Goal: Task Accomplishment & Management: Use online tool/utility

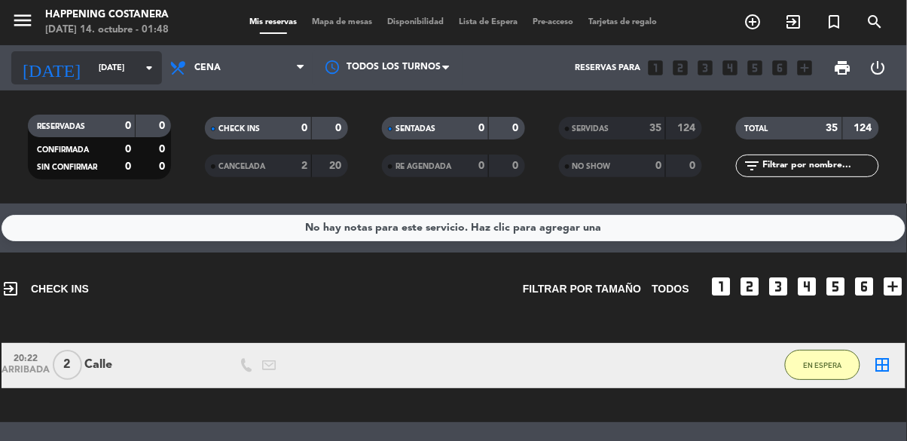
click at [121, 76] on input "[DATE]" at bounding box center [147, 68] width 113 height 25
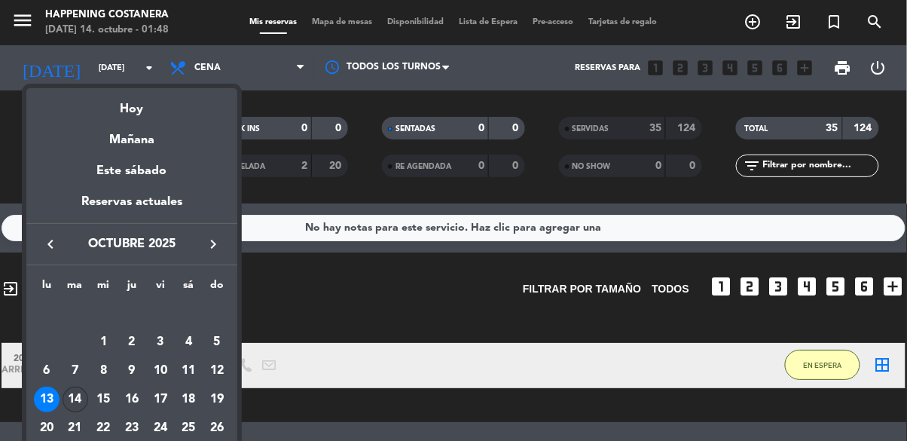
click at [78, 401] on div "14" at bounding box center [76, 399] width 26 height 26
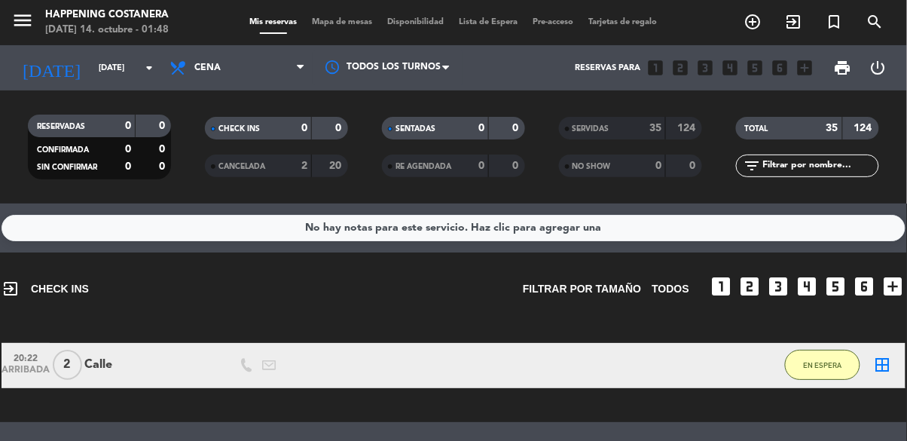
type input "[DATE]"
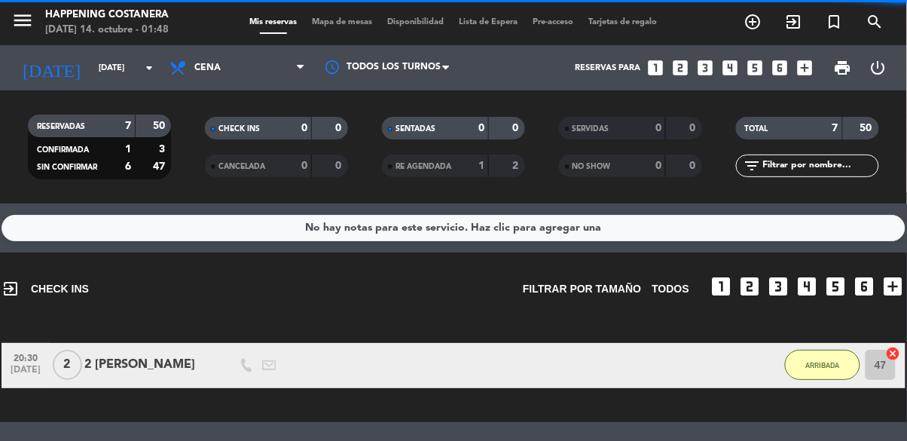
click at [339, 18] on span "Mapa de mesas" at bounding box center [342, 22] width 75 height 8
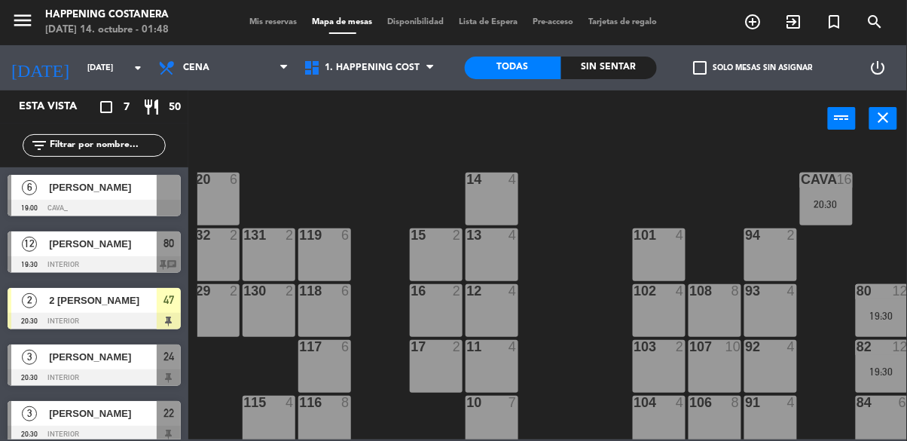
scroll to position [0, 248]
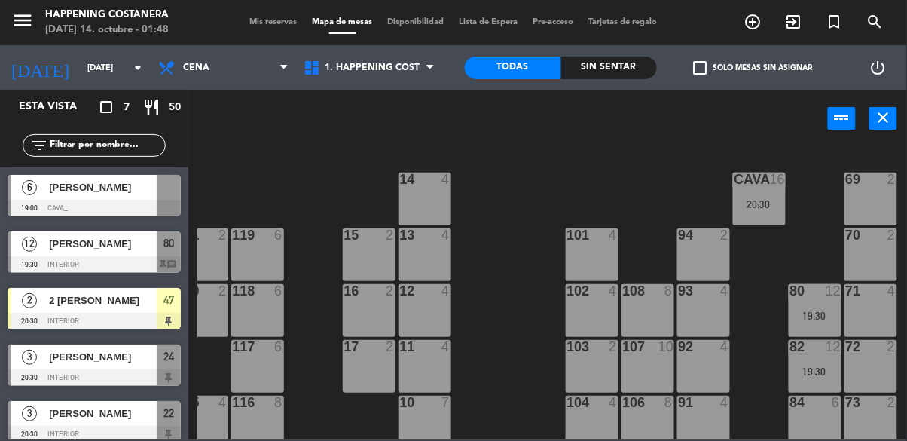
click at [759, 210] on div "CAVA 16 20:30" at bounding box center [759, 198] width 53 height 53
click at [616, 156] on div "69 2 122 6 121 6 120 6 14 4 CAVA 16 20:30 101 4 94 2 70 2 123 6 131 2 134 2 132…" at bounding box center [552, 292] width 710 height 294
click at [247, 63] on span "Cena" at bounding box center [224, 67] width 146 height 33
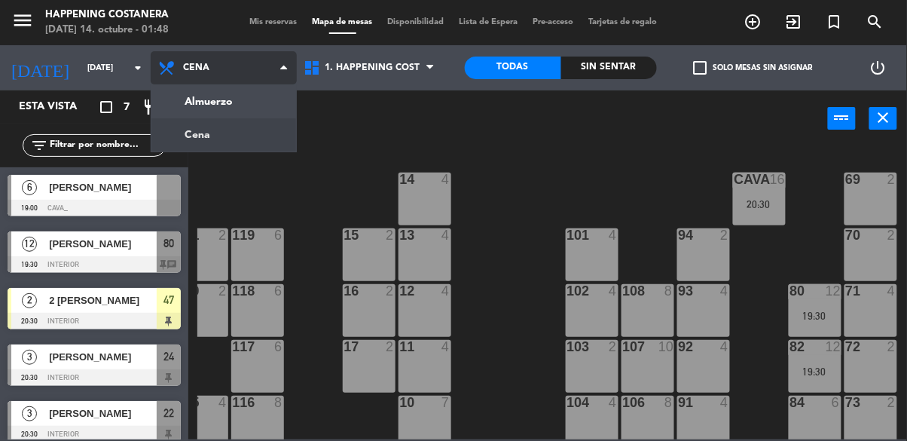
click at [252, 105] on ng-component "menu Happening Costanera [DATE] 14. octubre - 01:48 Mis reservas Mapa de mesas …" at bounding box center [453, 219] width 907 height 439
